Goal: Information Seeking & Learning: Understand process/instructions

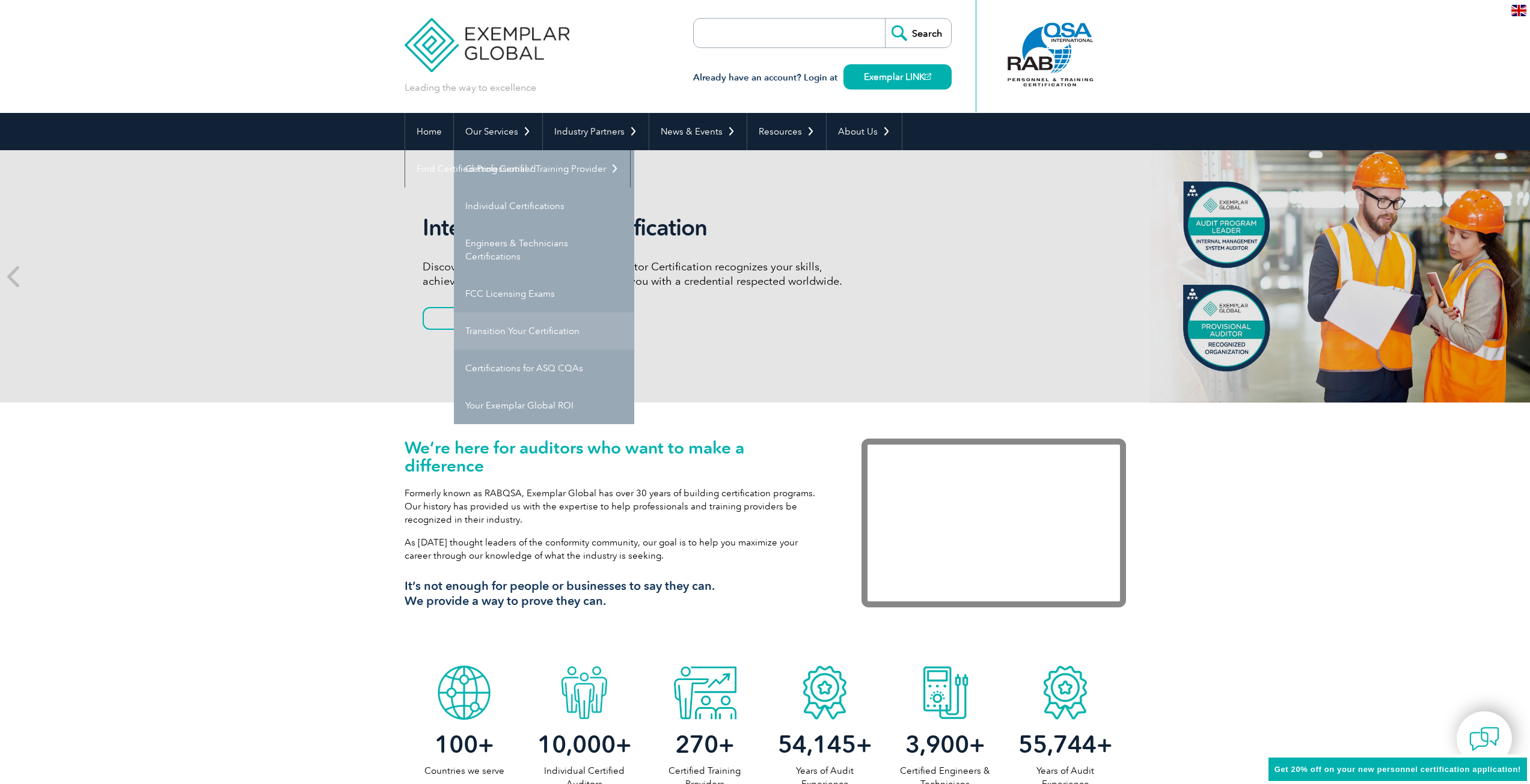
click at [541, 328] on link "Transition Your Certification" at bounding box center [544, 332] width 181 height 38
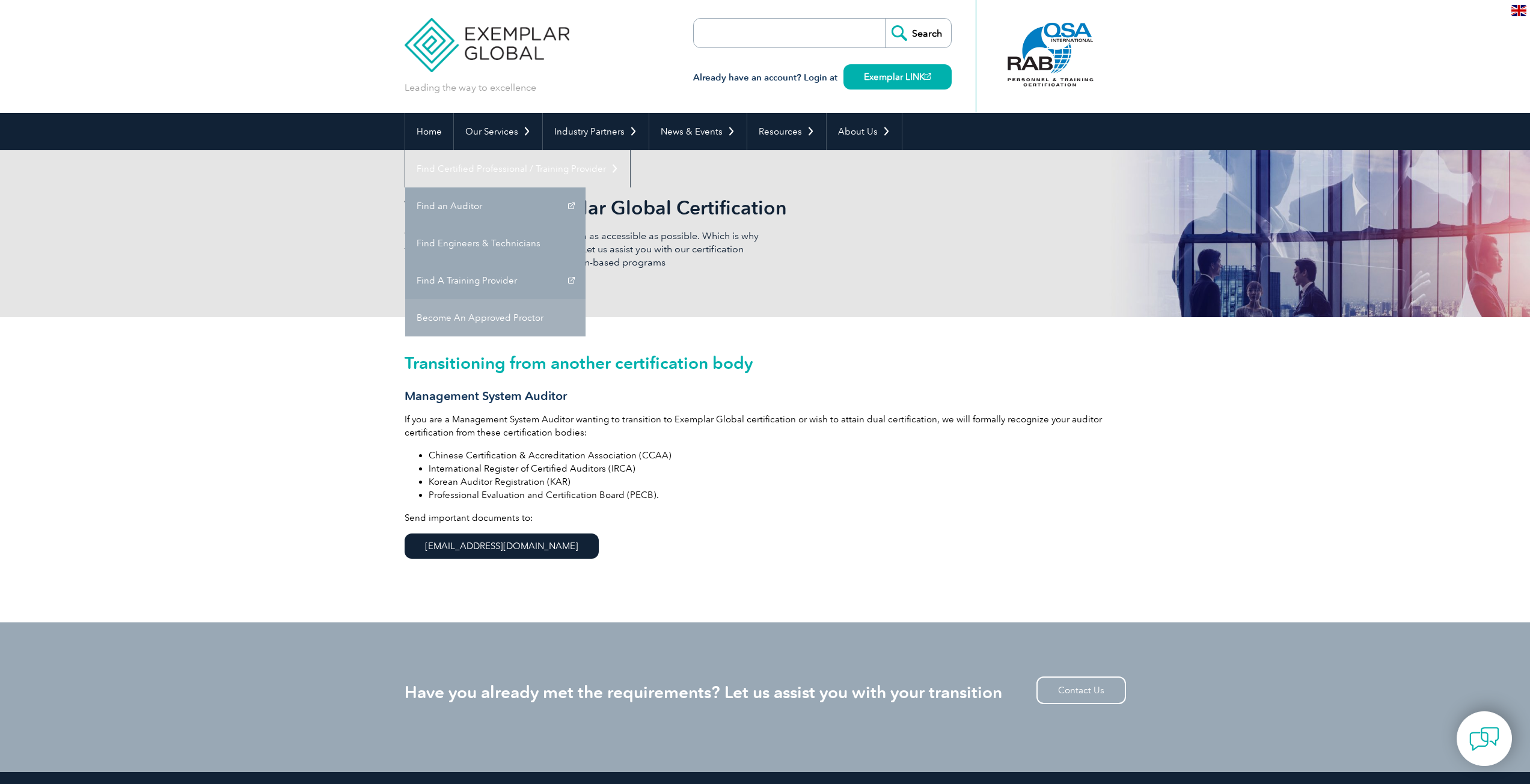
click at [586, 299] on link "Become An Approved Proctor" at bounding box center [495, 318] width 181 height 38
